Goal: Information Seeking & Learning: Learn about a topic

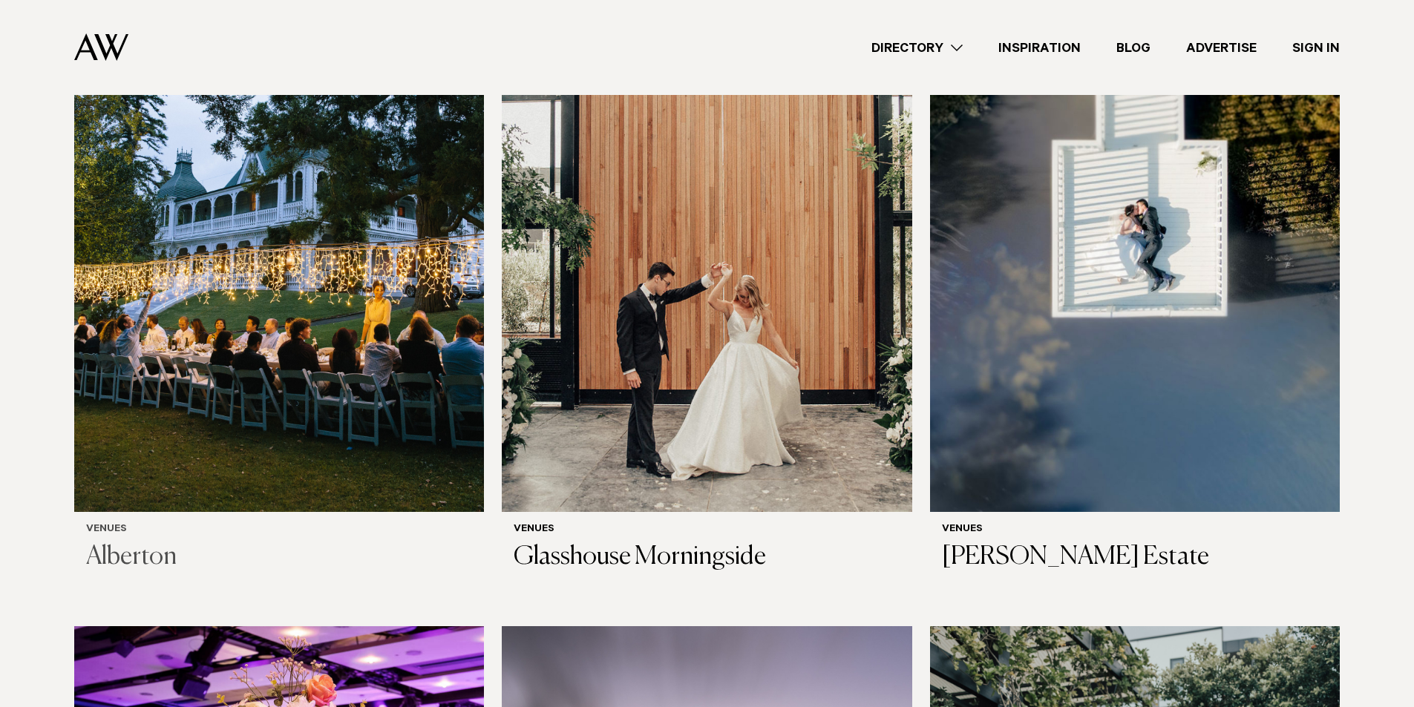
scroll to position [1485, 0]
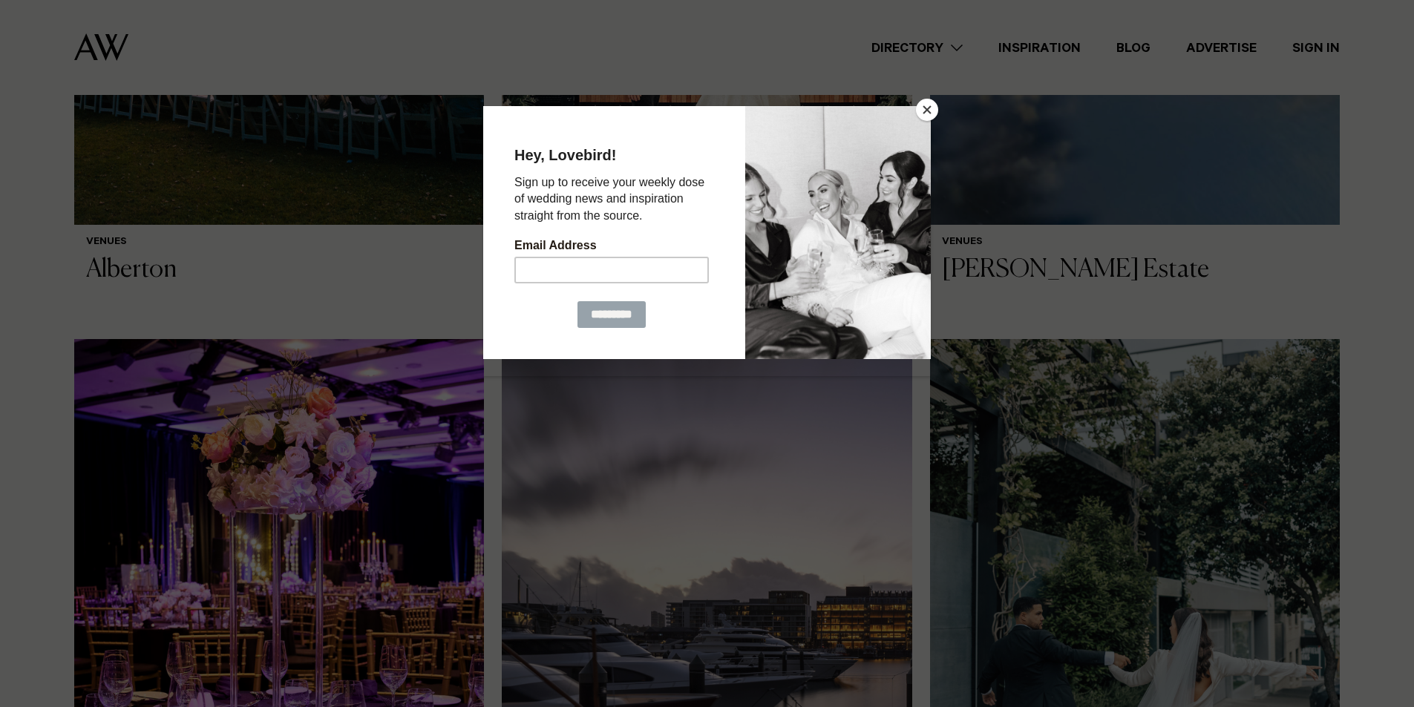
click at [921, 113] on button "Close" at bounding box center [927, 110] width 22 height 22
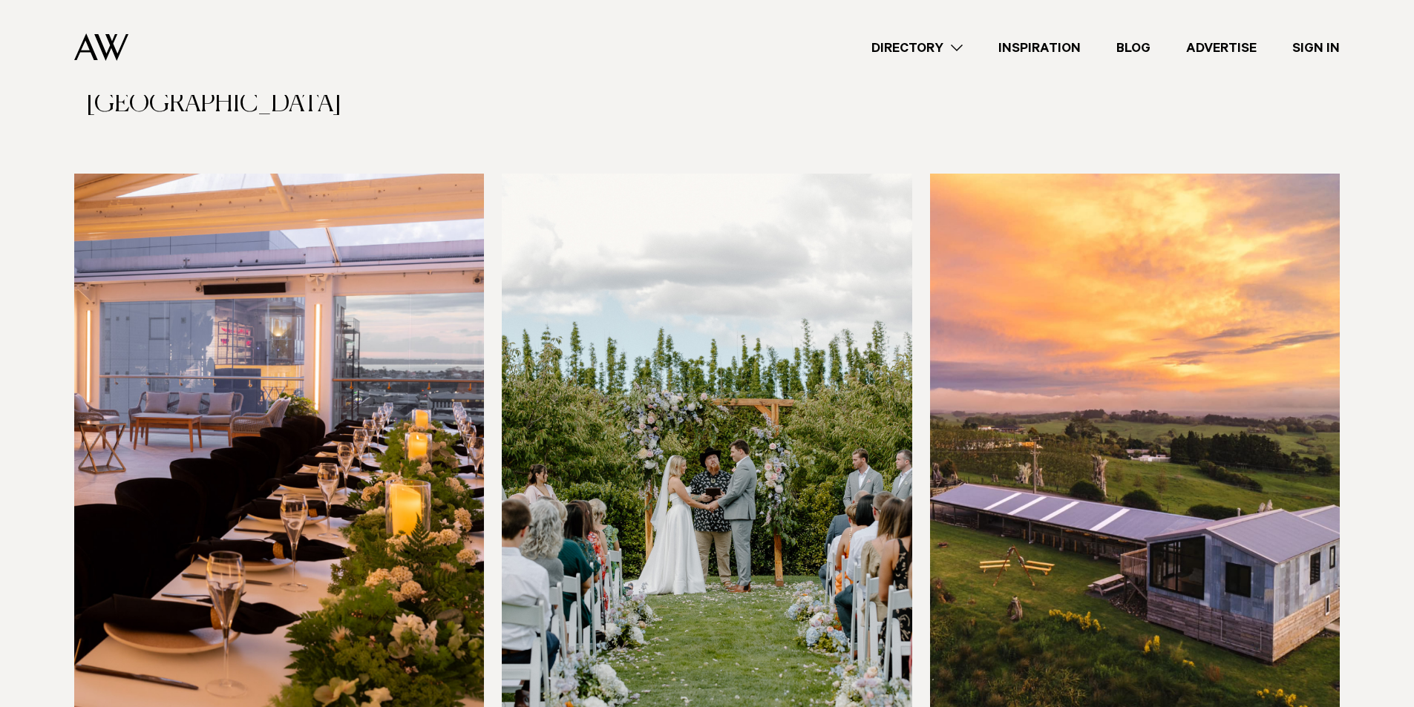
scroll to position [3118, 0]
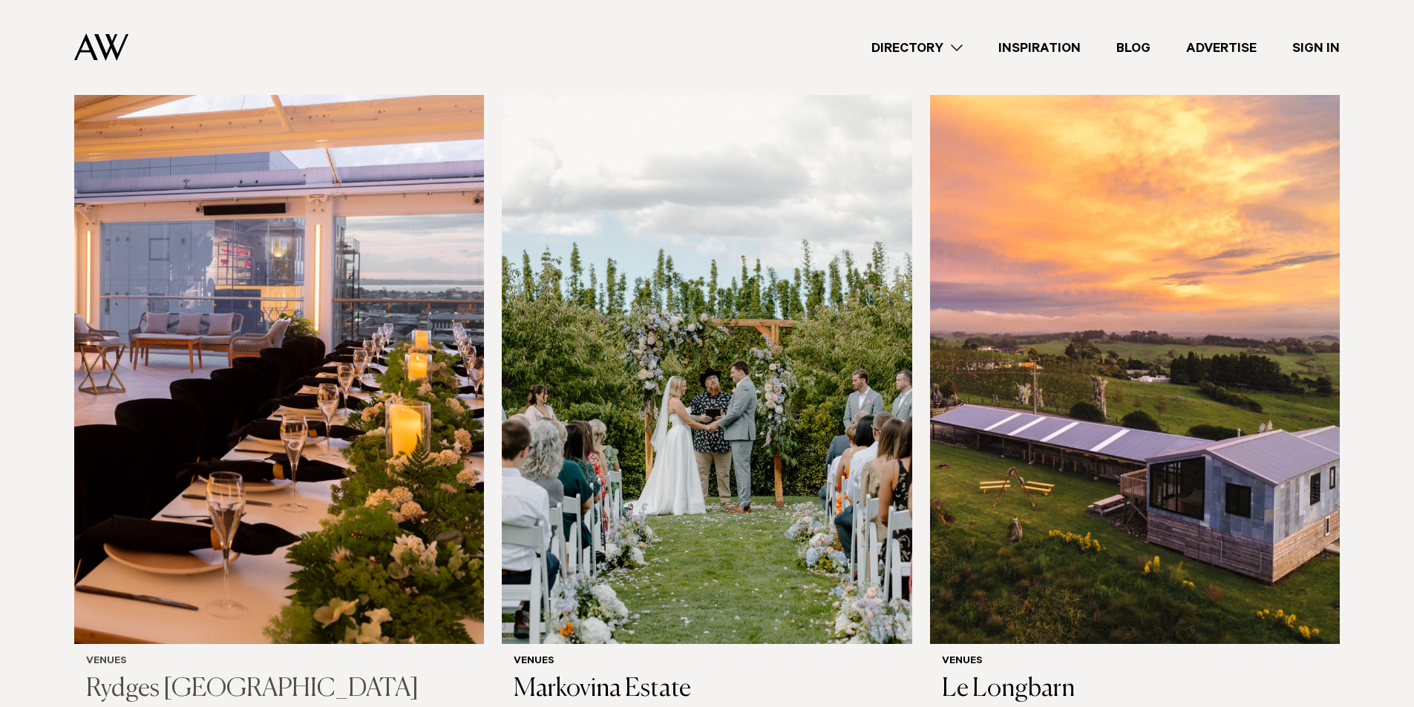
click at [244, 675] on h3 "Rydges Auckland" at bounding box center [279, 690] width 386 height 30
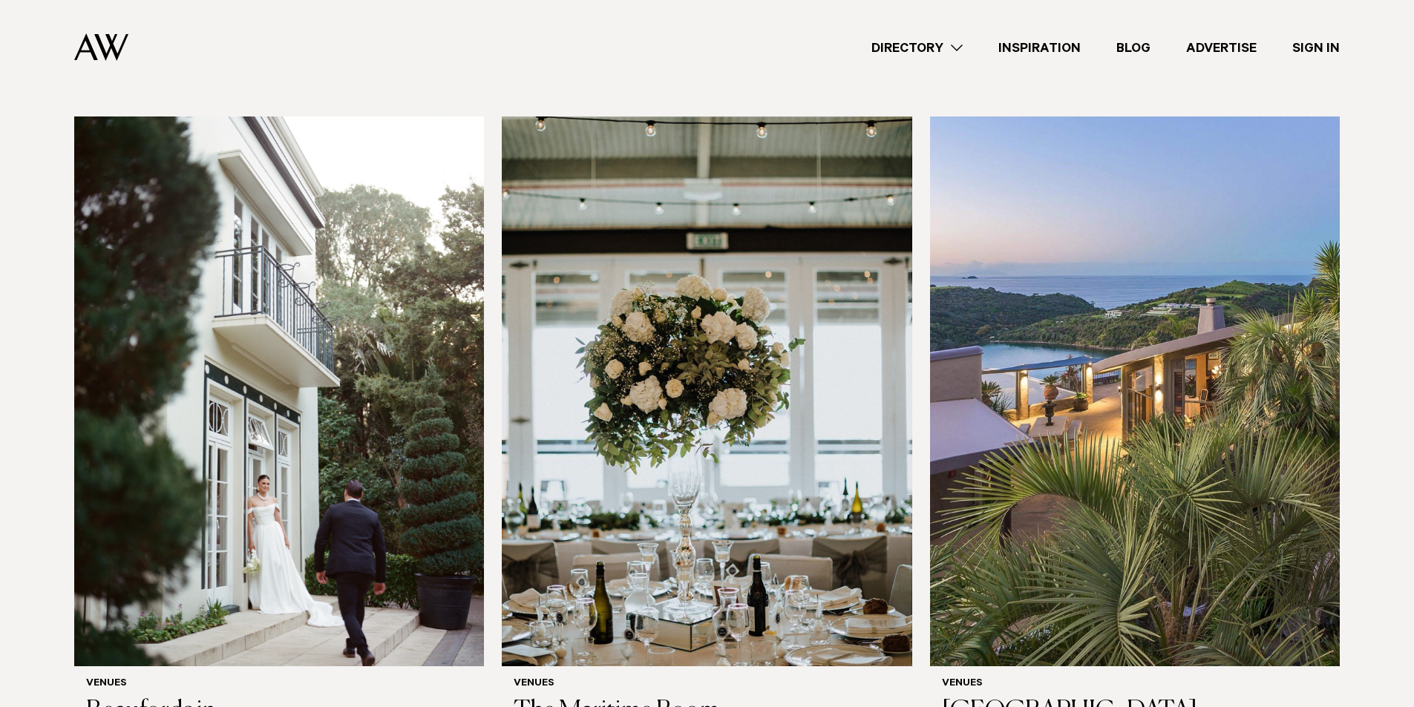
scroll to position [4583, 0]
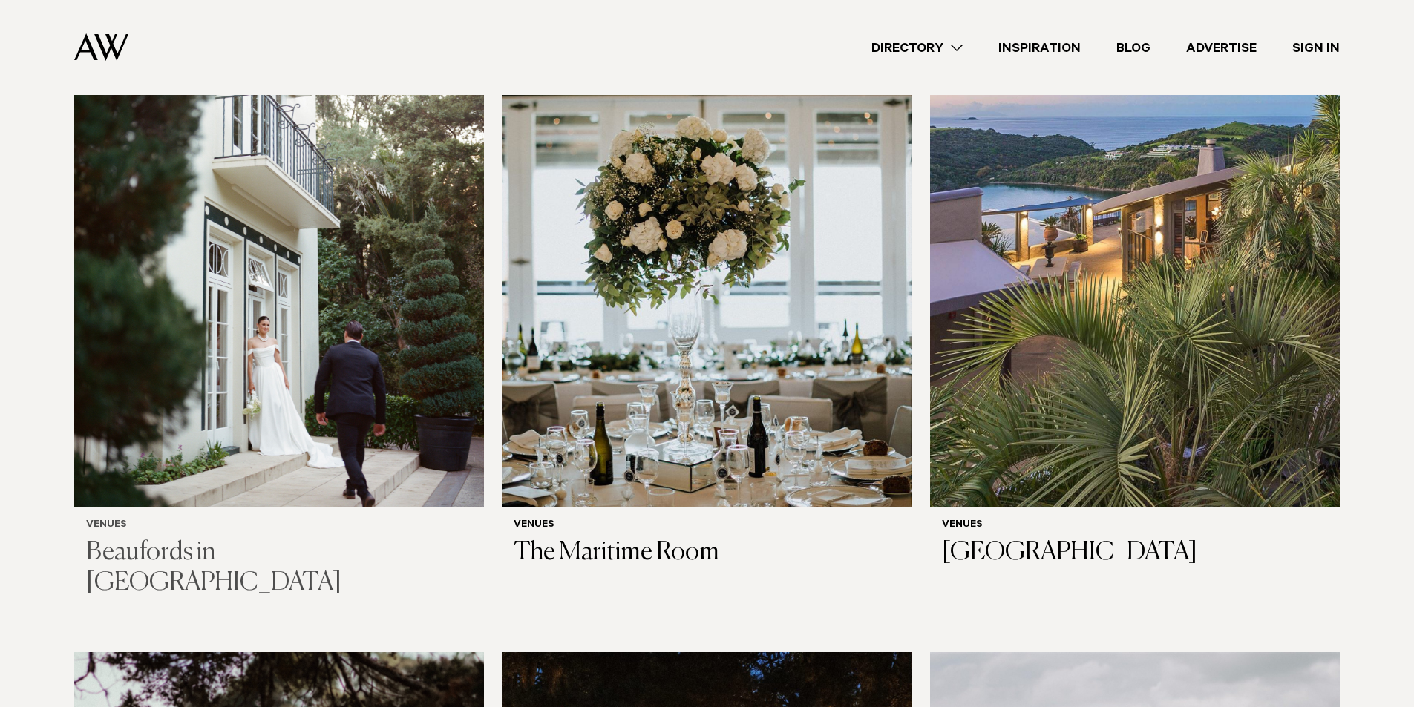
click at [394, 339] on img at bounding box center [279, 233] width 410 height 550
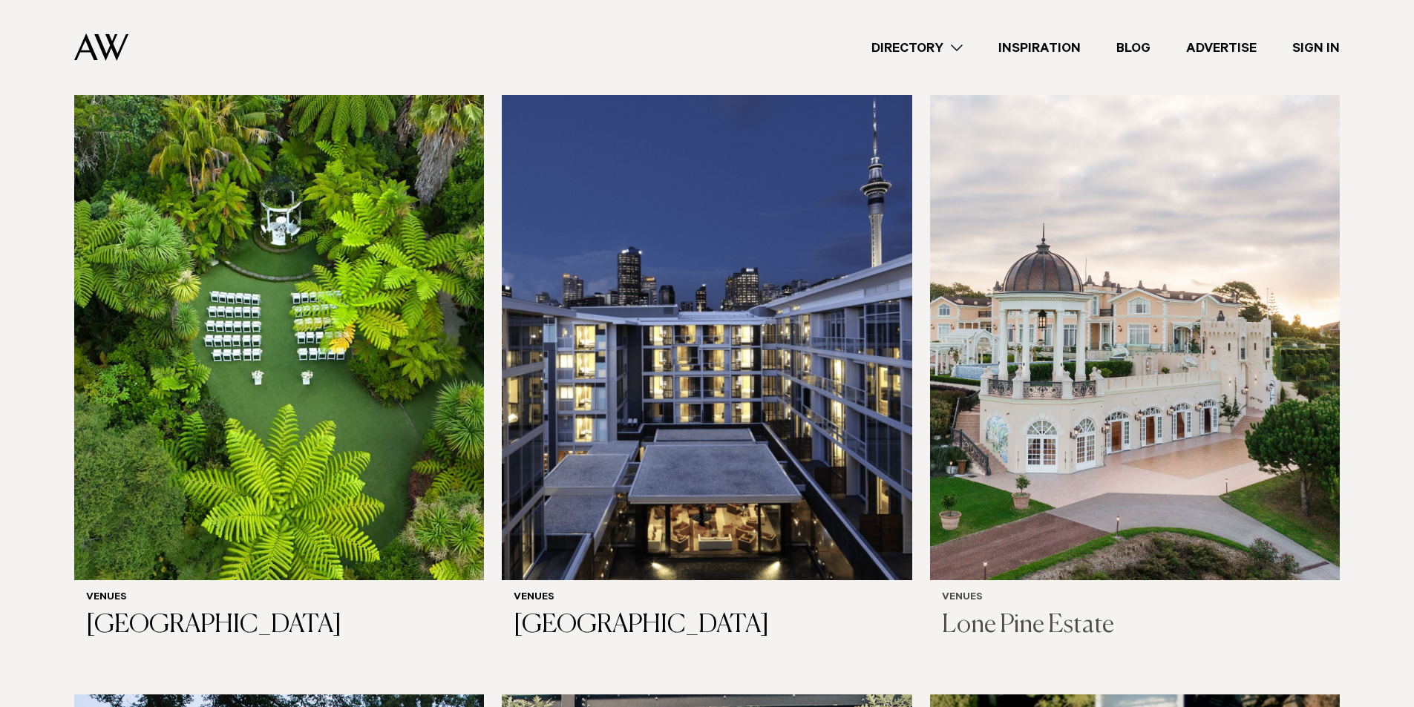
scroll to position [594, 0]
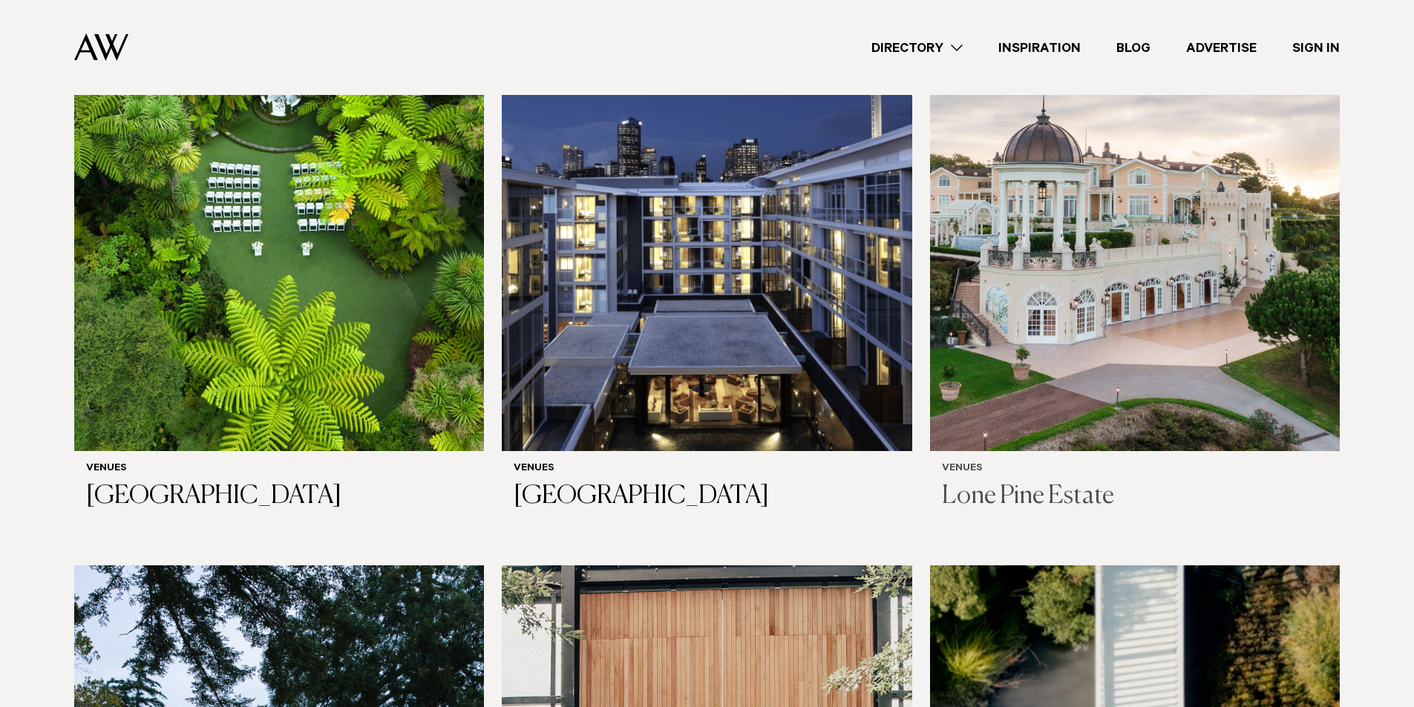
click at [1019, 482] on h3 "Lone Pine Estate" at bounding box center [1135, 497] width 386 height 30
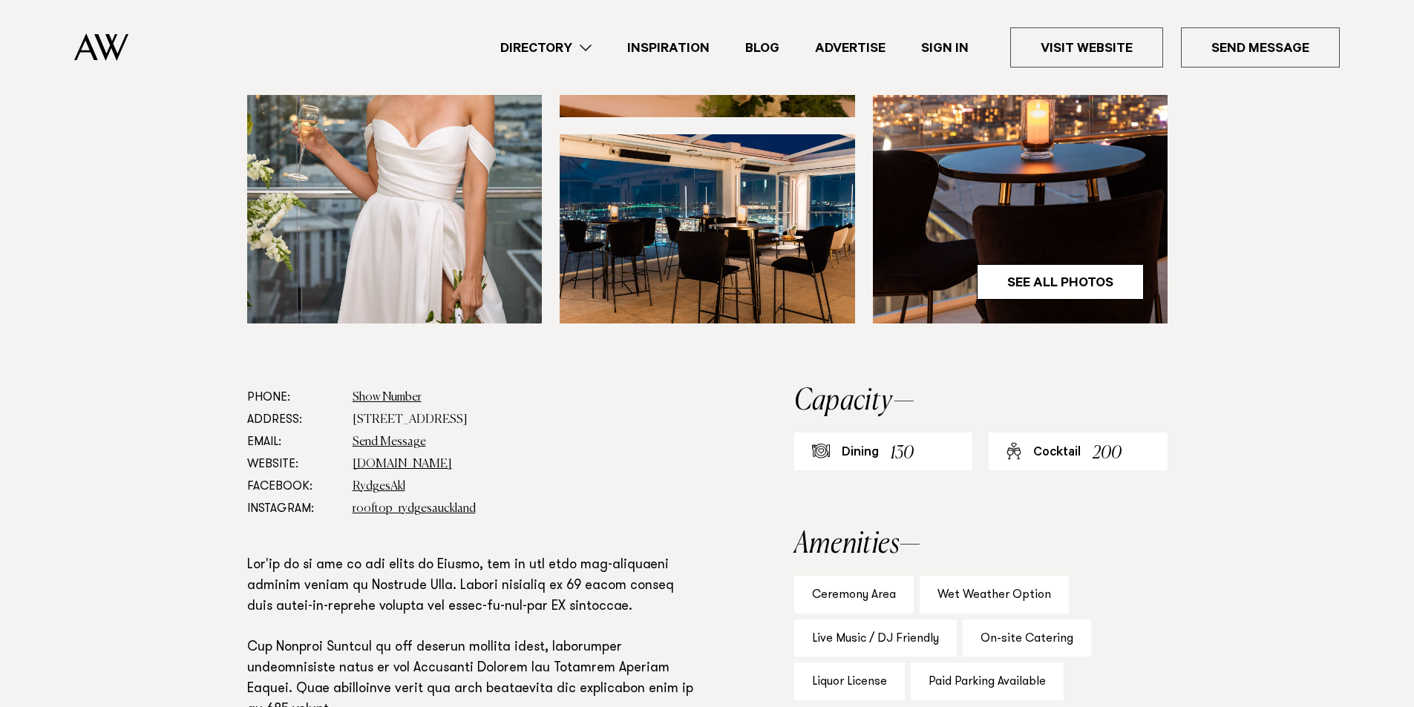
scroll to position [668, 0]
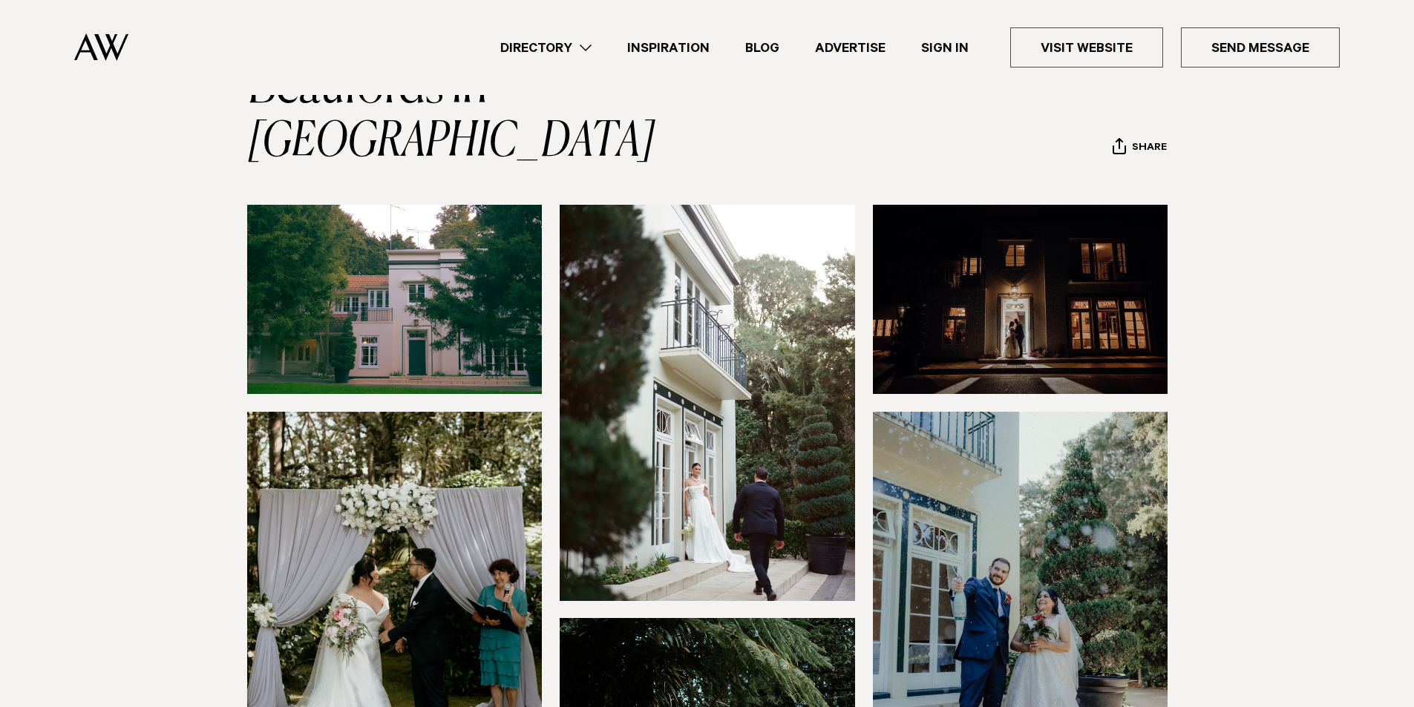
scroll to position [297, 0]
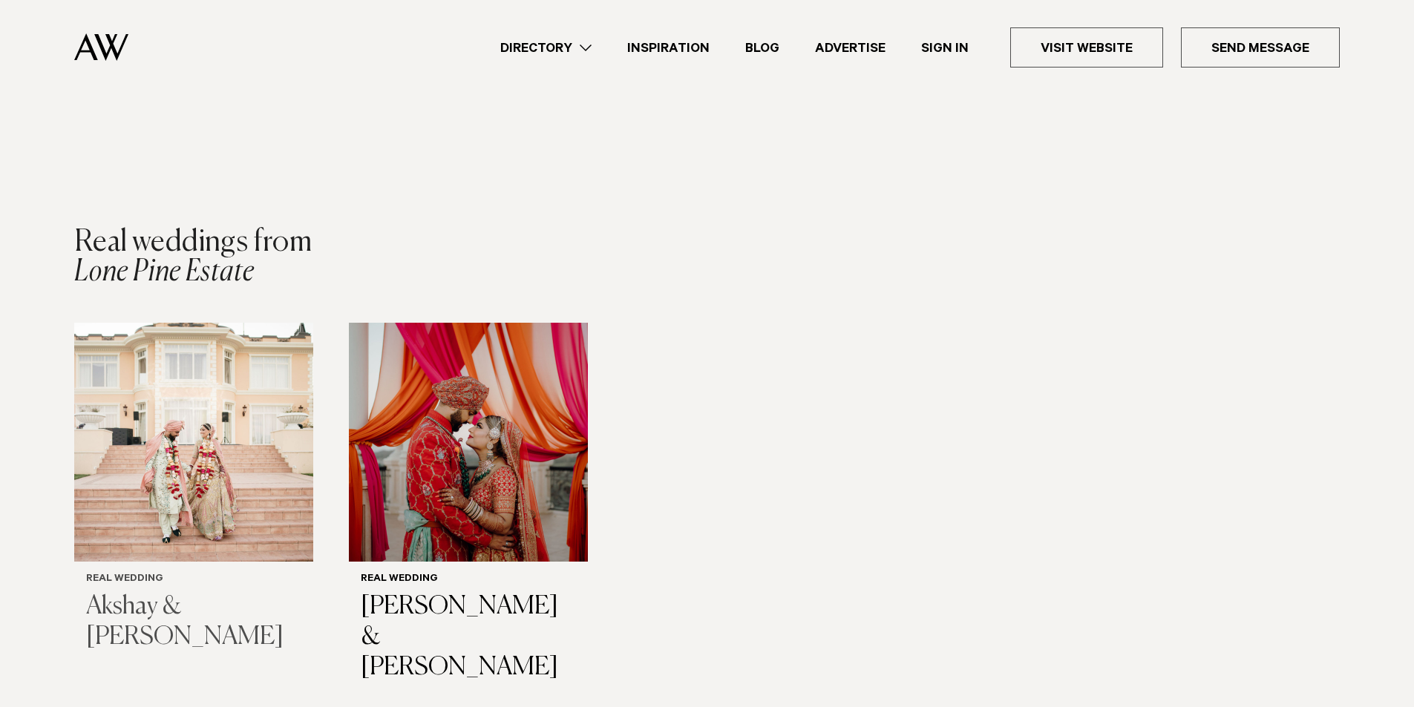
scroll to position [1410, 0]
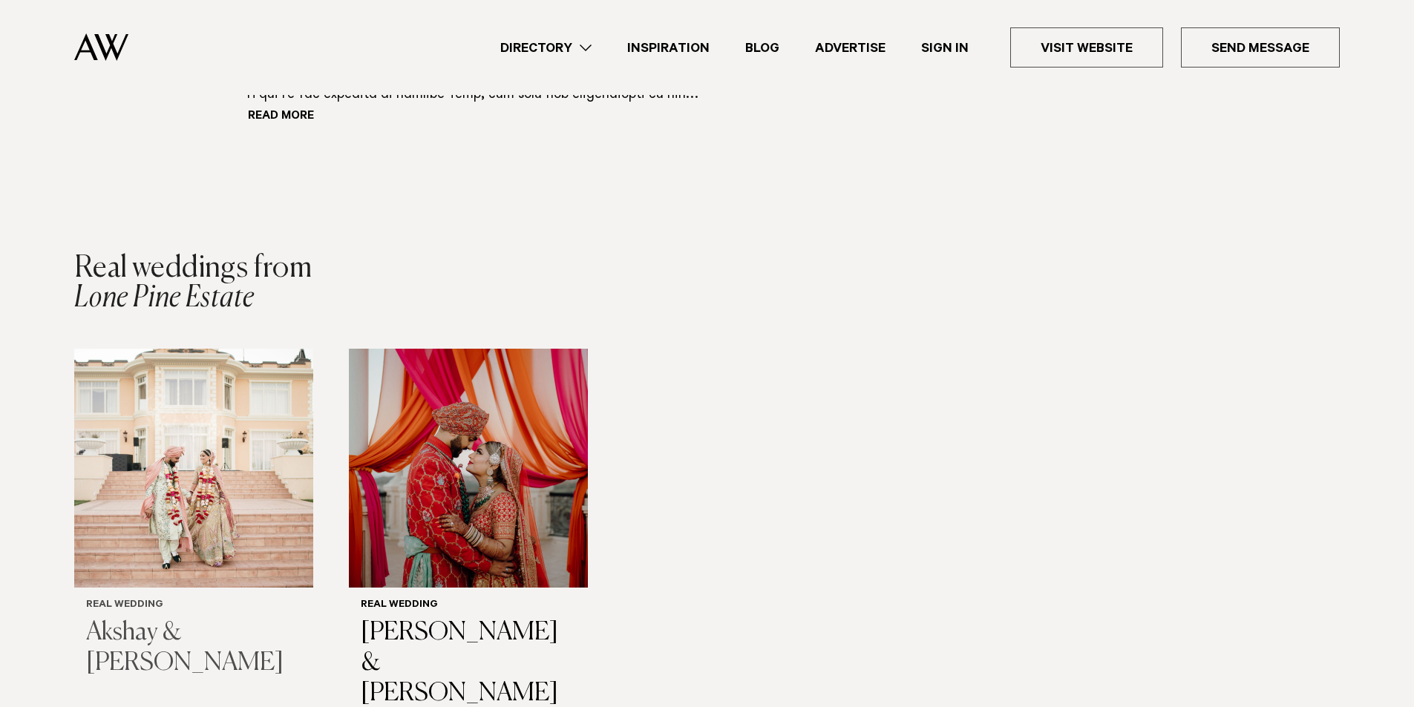
click at [243, 470] on img "1 / 2" at bounding box center [193, 468] width 239 height 239
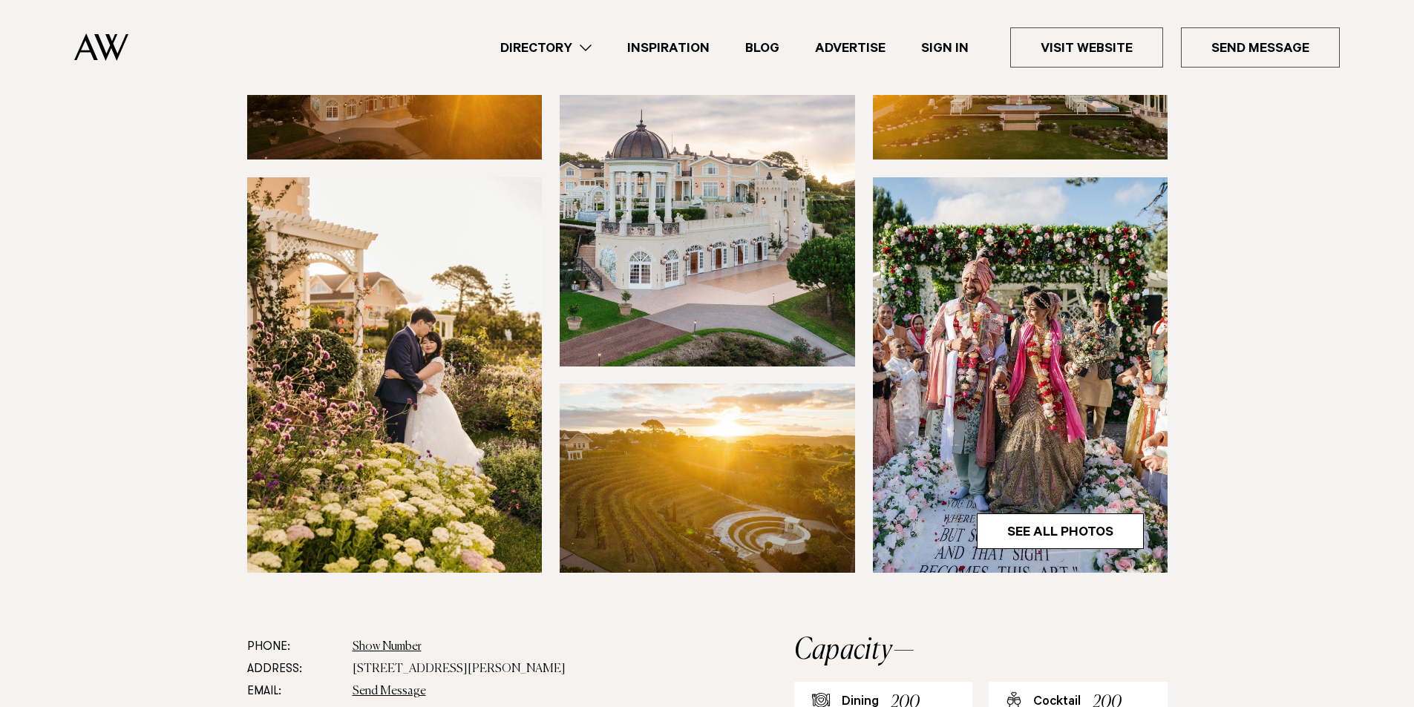
scroll to position [0, 0]
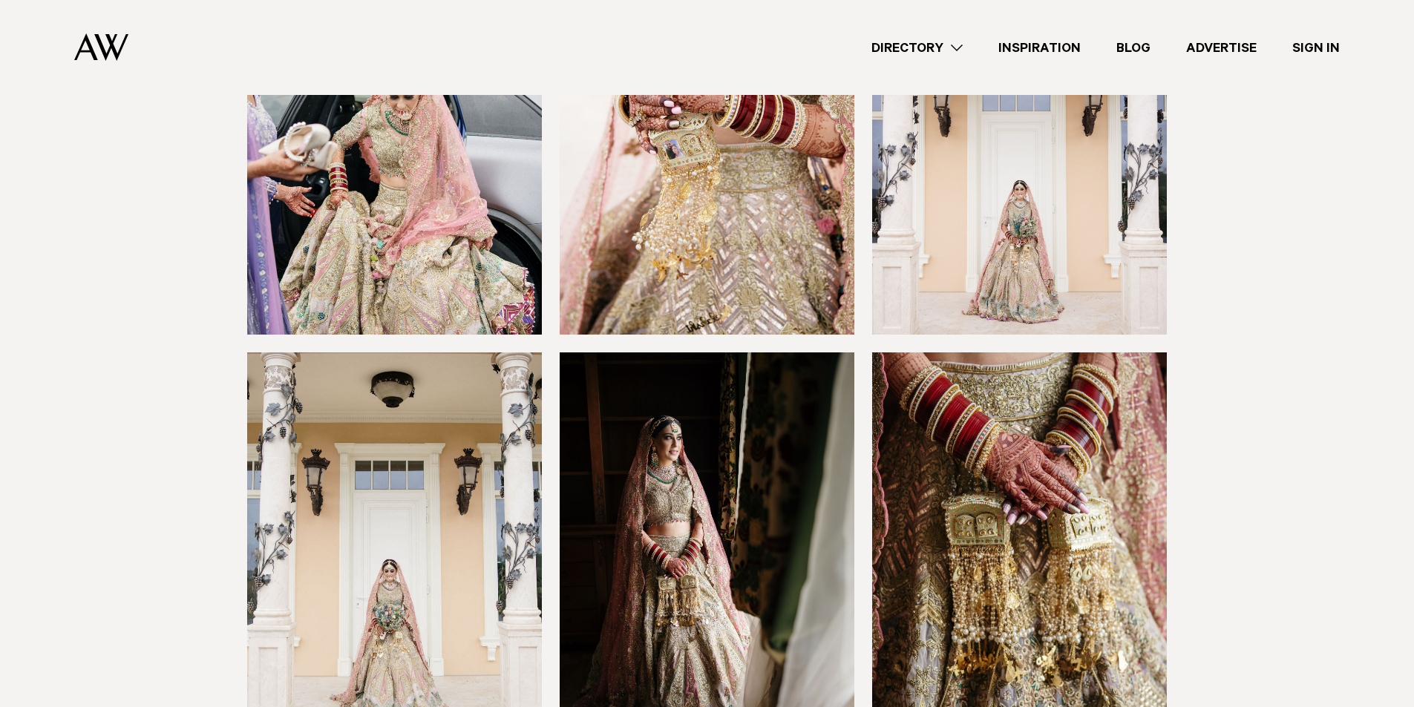
scroll to position [9799, 0]
